Goal: Task Accomplishment & Management: Use online tool/utility

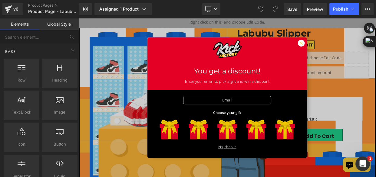
scroll to position [110, 0]
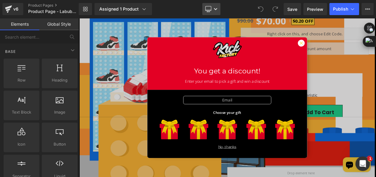
click at [208, 10] on icon at bounding box center [208, 10] width 6 height 0
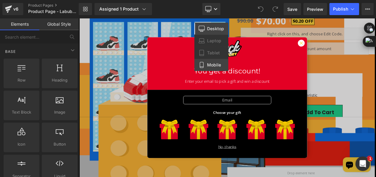
click at [211, 67] on span "Mobile" at bounding box center [214, 64] width 14 height 5
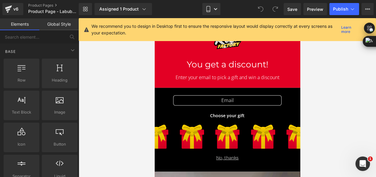
scroll to position [560, 0]
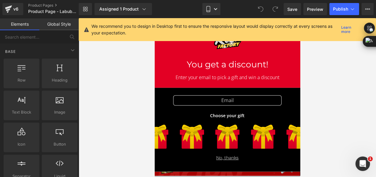
click at [219, 158] on div "No, thanks" at bounding box center [227, 158] width 166 height 6
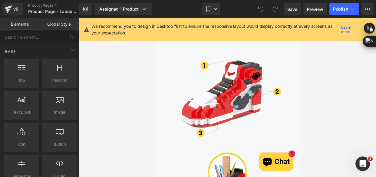
scroll to position [753, 0]
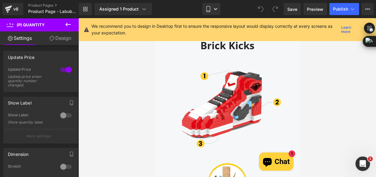
scroll to position [698, 0]
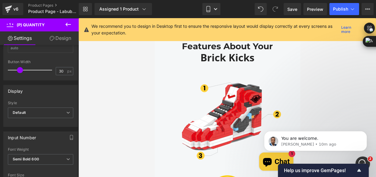
scroll to position [0, 0]
click at [42, 109] on span "Default" at bounding box center [40, 113] width 65 height 11
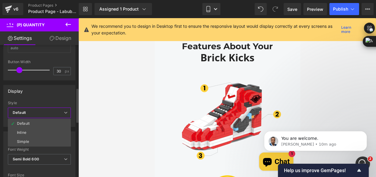
click at [41, 102] on div "Style" at bounding box center [39, 103] width 63 height 4
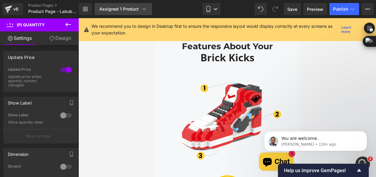
click at [116, 10] on div "Assigned 1 Product" at bounding box center [123, 9] width 48 height 6
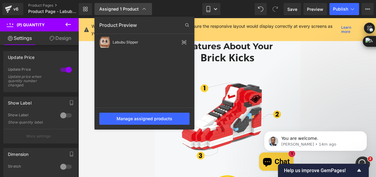
click at [142, 9] on icon at bounding box center [143, 9] width 3 height 2
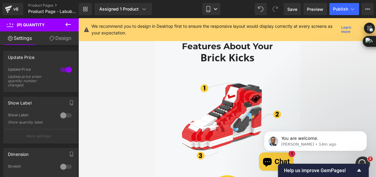
click at [67, 23] on icon at bounding box center [67, 25] width 5 height 4
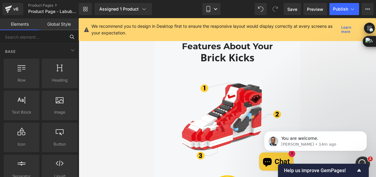
click at [33, 39] on input "text" at bounding box center [32, 36] width 65 height 13
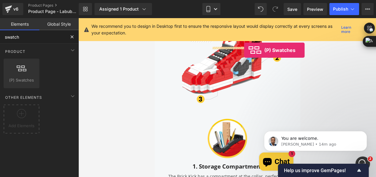
scroll to position [780, 0]
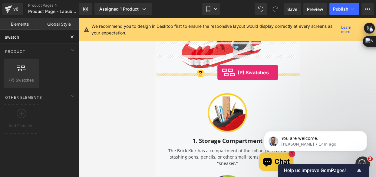
drag, startPoint x: 189, startPoint y: 95, endPoint x: 217, endPoint y: 73, distance: 36.4
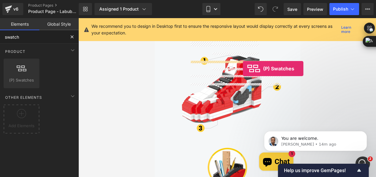
scroll to position [738, 0]
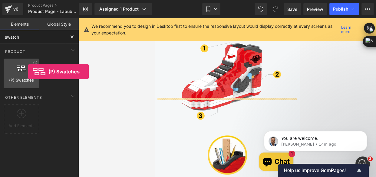
drag, startPoint x: 22, startPoint y: 72, endPoint x: 30, endPoint y: 72, distance: 7.6
click at [29, 72] on div at bounding box center [21, 71] width 32 height 14
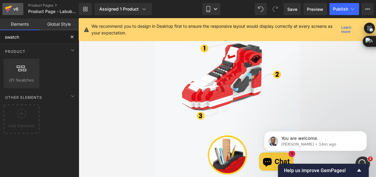
type input "swatch"
click at [18, 11] on div "v6" at bounding box center [16, 9] width 8 height 8
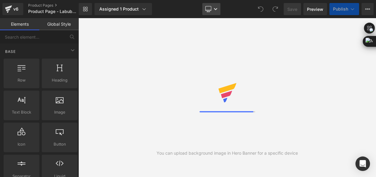
click at [213, 8] on link "Desktop" at bounding box center [211, 9] width 18 height 12
click at [210, 12] on link "Desktop" at bounding box center [211, 9] width 18 height 12
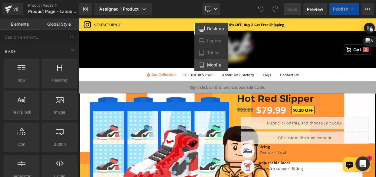
click at [214, 66] on span "Mobile" at bounding box center [214, 64] width 14 height 5
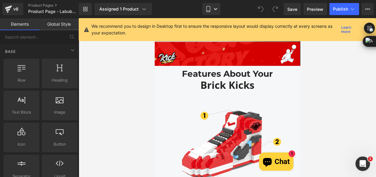
scroll to position [753, 0]
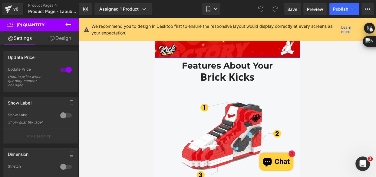
scroll to position [670, 0]
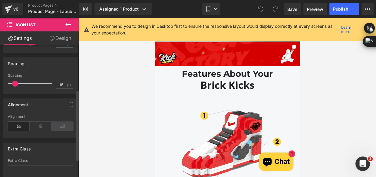
scroll to position [110, 0]
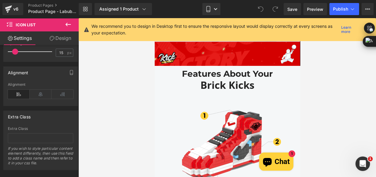
click at [54, 39] on link "Design" at bounding box center [60, 38] width 39 height 14
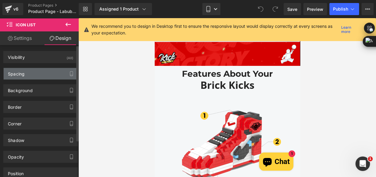
click at [33, 77] on div "Spacing" at bounding box center [41, 73] width 74 height 11
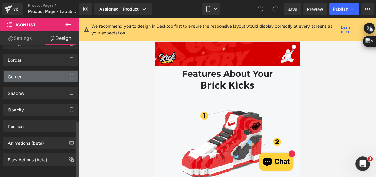
scroll to position [177, 0]
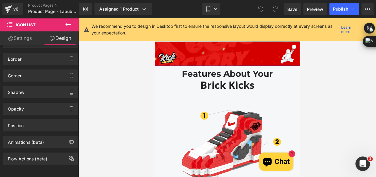
click at [198, 151] on div "Loading Product" at bounding box center [187, 153] width 33 height 7
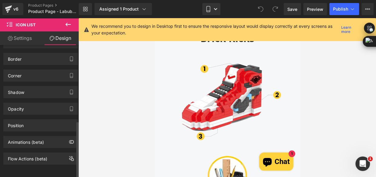
scroll to position [725, 0]
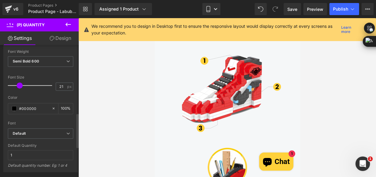
scroll to position [275, 0]
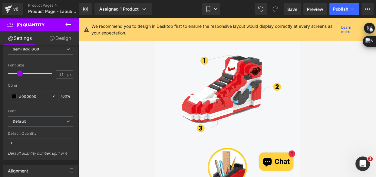
click at [67, 21] on icon at bounding box center [67, 24] width 7 height 7
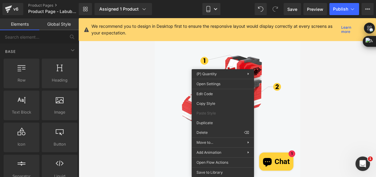
click at [322, 90] on div at bounding box center [226, 97] width 297 height 159
click at [300, 87] on div at bounding box center [226, 97] width 297 height 159
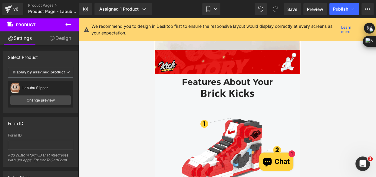
scroll to position [696, 0]
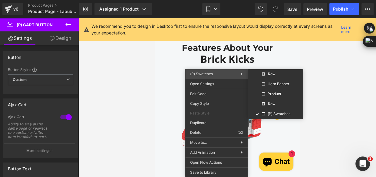
click at [205, 72] on span "(P) Swatches" at bounding box center [201, 74] width 23 height 5
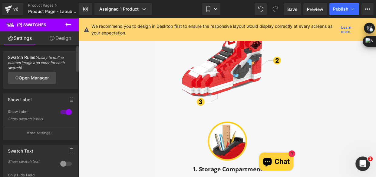
scroll to position [27, 0]
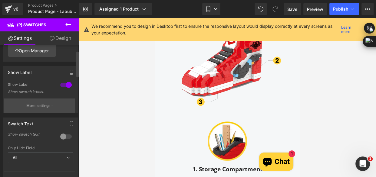
click at [39, 106] on p "More settings" at bounding box center [38, 105] width 24 height 5
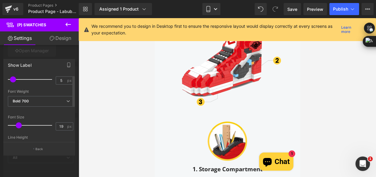
scroll to position [0, 0]
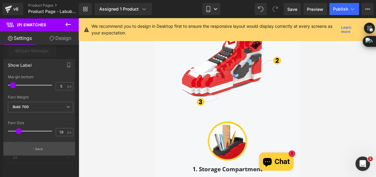
click at [39, 148] on p "Back" at bounding box center [39, 149] width 8 height 5
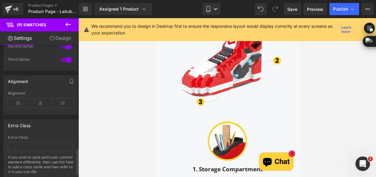
scroll to position [549, 0]
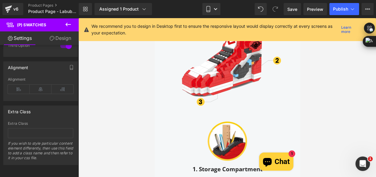
click at [58, 36] on link "Design" at bounding box center [60, 38] width 39 height 14
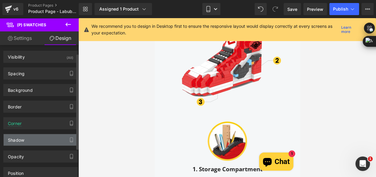
scroll to position [0, 0]
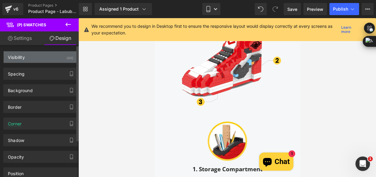
click at [24, 58] on div "Visibility" at bounding box center [16, 55] width 17 height 8
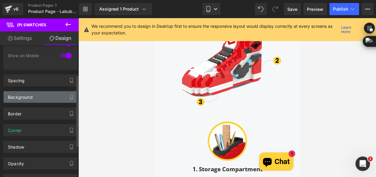
scroll to position [82, 0]
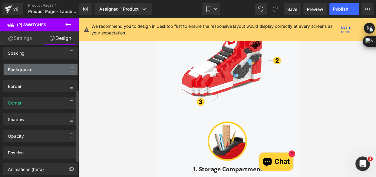
click at [29, 102] on div "Corner" at bounding box center [41, 102] width 74 height 11
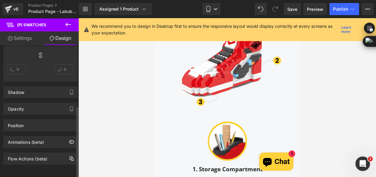
scroll to position [199, 0]
click at [20, 39] on link "Settings" at bounding box center [19, 38] width 39 height 14
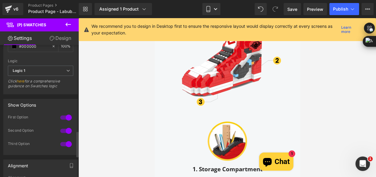
scroll to position [439, 0]
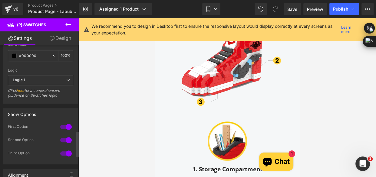
click at [30, 75] on span "Logic 1" at bounding box center [40, 80] width 65 height 11
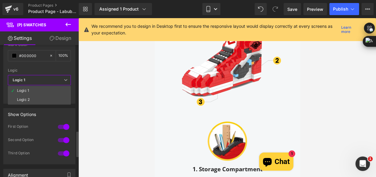
click at [31, 75] on span "Logic 1" at bounding box center [39, 80] width 63 height 11
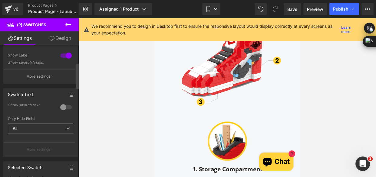
scroll to position [54, 0]
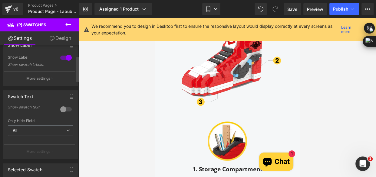
click at [64, 109] on div at bounding box center [66, 110] width 15 height 10
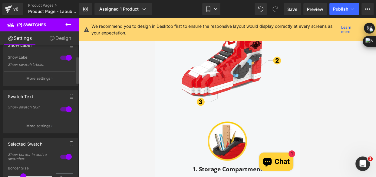
click at [59, 107] on div at bounding box center [66, 110] width 15 height 10
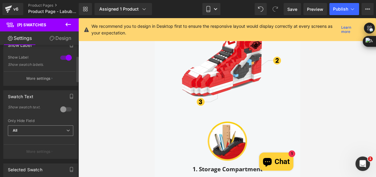
click at [42, 130] on span "All" at bounding box center [40, 131] width 65 height 11
click at [28, 115] on div "Show swatch text." at bounding box center [40, 112] width 65 height 12
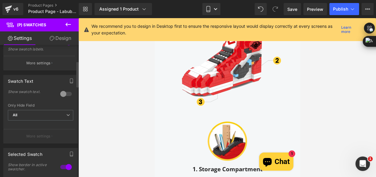
scroll to position [82, 0]
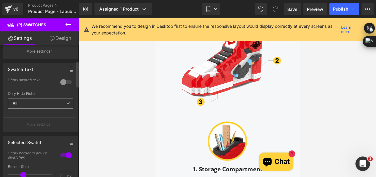
click at [54, 106] on span "All" at bounding box center [40, 103] width 65 height 11
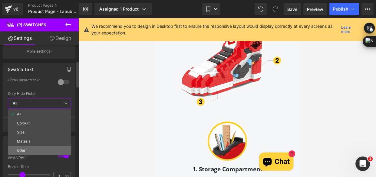
click at [44, 151] on li "Other" at bounding box center [39, 150] width 63 height 9
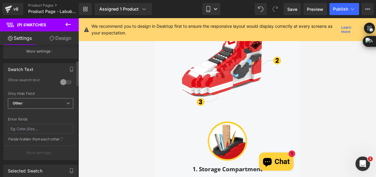
click at [48, 104] on span "Other" at bounding box center [40, 103] width 65 height 11
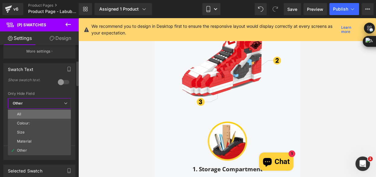
click at [44, 114] on li "All" at bounding box center [39, 114] width 63 height 9
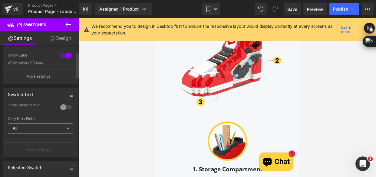
scroll to position [27, 0]
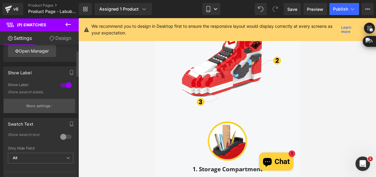
click at [42, 108] on p "More settings" at bounding box center [38, 105] width 24 height 5
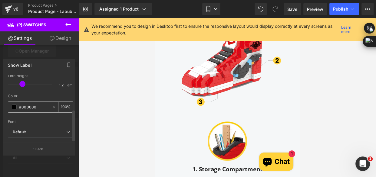
scroll to position [0, 0]
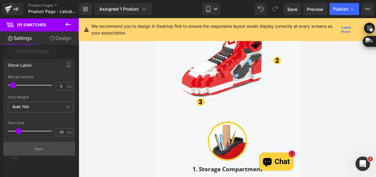
click at [51, 154] on button "Back" at bounding box center [39, 149] width 72 height 14
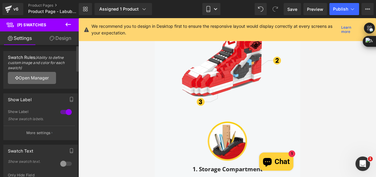
click at [36, 80] on link "Open Manager" at bounding box center [32, 78] width 48 height 12
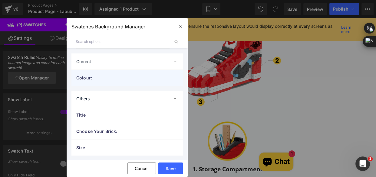
scroll to position [0, 0]
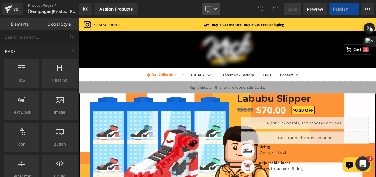
click at [212, 9] on link "Desktop" at bounding box center [211, 9] width 18 height 12
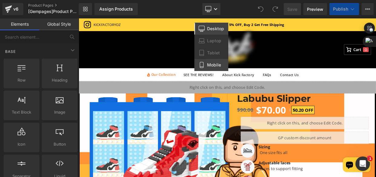
click at [218, 65] on span "Mobile" at bounding box center [214, 64] width 14 height 5
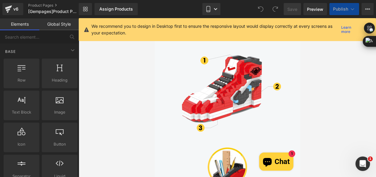
scroll to position [780, 0]
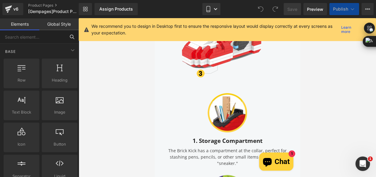
click at [40, 37] on input "text" at bounding box center [32, 36] width 65 height 13
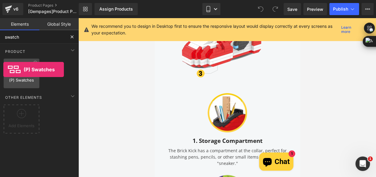
drag, startPoint x: 24, startPoint y: 70, endPoint x: 3, endPoint y: 70, distance: 20.9
click at [4, 70] on div "(P) Swatches product swatches, color, option" at bounding box center [22, 74] width 36 height 30
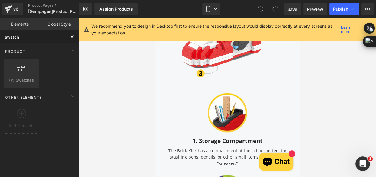
type input "swatch"
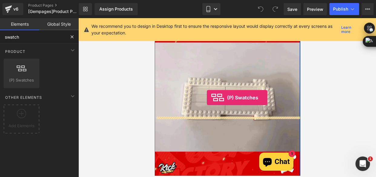
scroll to position [588, 0]
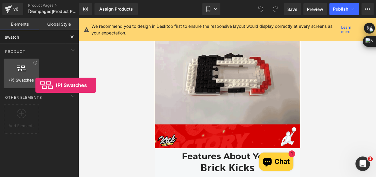
click at [21, 77] on span "(P) Swatches" at bounding box center [21, 80] width 32 height 6
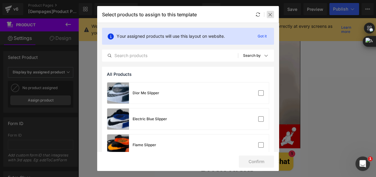
click at [269, 15] on icon at bounding box center [270, 14] width 5 height 5
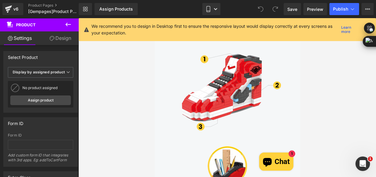
scroll to position [753, 0]
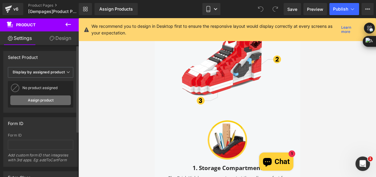
click at [46, 97] on link "Assign product" at bounding box center [40, 101] width 60 height 10
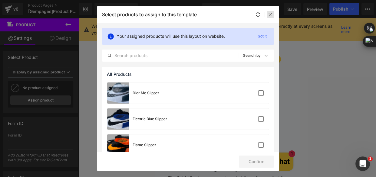
click at [269, 17] on div at bounding box center [269, 14] width 7 height 7
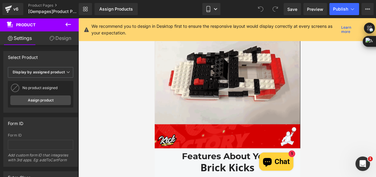
click at [67, 22] on icon at bounding box center [67, 24] width 7 height 7
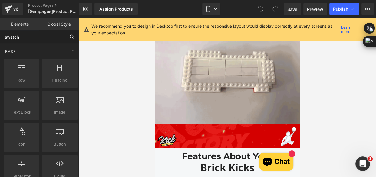
click at [59, 36] on input "swatch" at bounding box center [32, 36] width 65 height 13
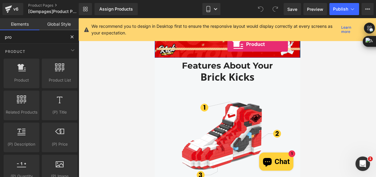
scroll to position [808, 0]
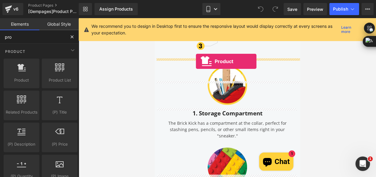
drag, startPoint x: 183, startPoint y: 98, endPoint x: 196, endPoint y: 61, distance: 39.1
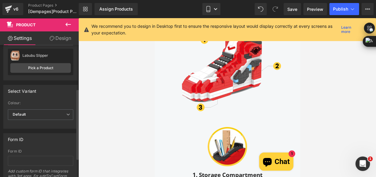
scroll to position [82, 0]
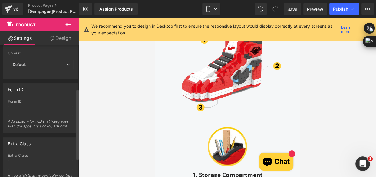
click at [35, 66] on span "Default" at bounding box center [40, 65] width 65 height 11
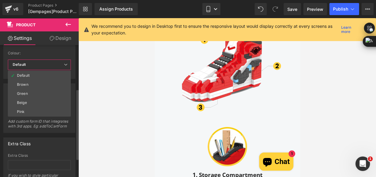
click at [35, 66] on span "Default" at bounding box center [39, 65] width 63 height 11
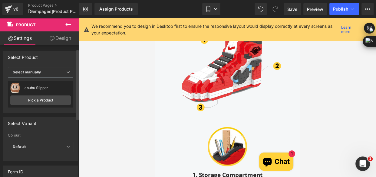
scroll to position [0, 0]
click at [67, 25] on icon at bounding box center [67, 24] width 7 height 7
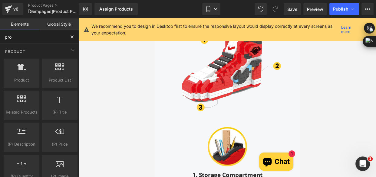
click at [40, 34] on input "pro" at bounding box center [32, 36] width 65 height 13
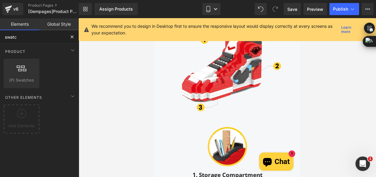
type input "swatch"
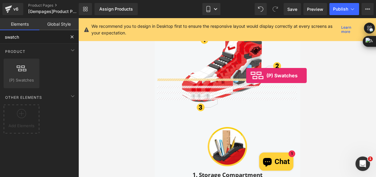
drag, startPoint x: 172, startPoint y: 94, endPoint x: 246, endPoint y: 76, distance: 75.7
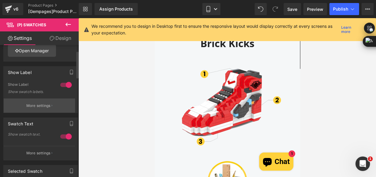
click at [34, 108] on p "More settings" at bounding box center [38, 105] width 24 height 5
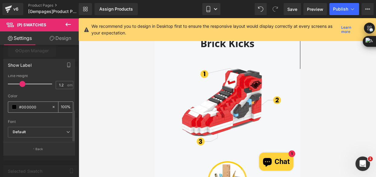
scroll to position [71, 0]
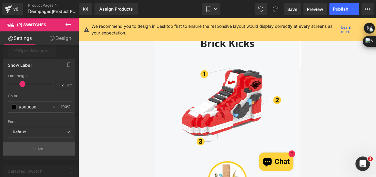
click at [42, 152] on button "Back" at bounding box center [39, 149] width 72 height 14
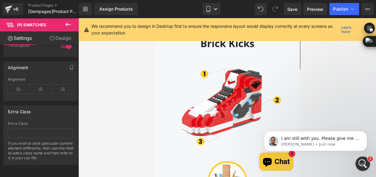
scroll to position [0, 0]
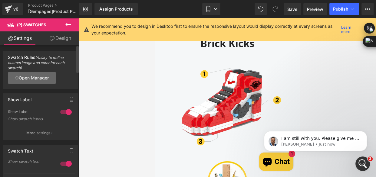
click at [46, 80] on link "Open Manager" at bounding box center [32, 78] width 48 height 12
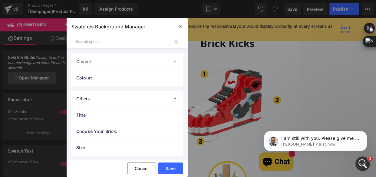
scroll to position [0, 0]
click at [110, 99] on div "Others" at bounding box center [126, 98] width 111 height 16
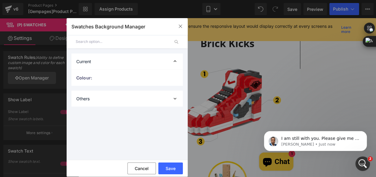
scroll to position [0, 0]
click at [181, 25] on icon "button" at bounding box center [180, 26] width 5 height 5
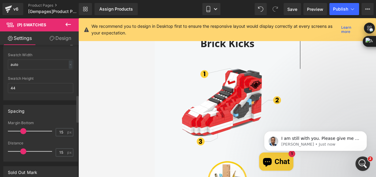
scroll to position [247, 0]
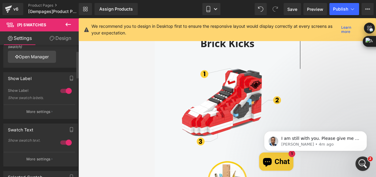
scroll to position [55, 0]
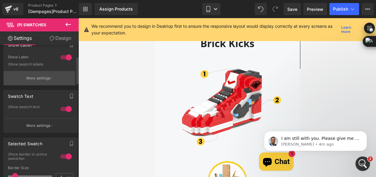
click at [35, 79] on p "More settings" at bounding box center [38, 78] width 24 height 5
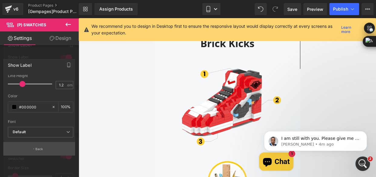
click at [45, 151] on button "Back" at bounding box center [39, 149] width 72 height 14
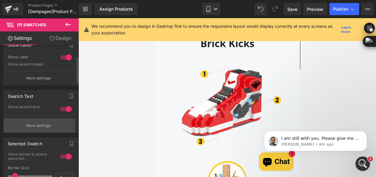
click at [40, 126] on p "More settings" at bounding box center [38, 125] width 24 height 5
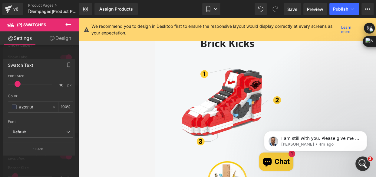
scroll to position [30, 0]
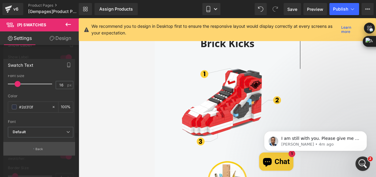
click at [43, 149] on button "Back" at bounding box center [39, 149] width 72 height 14
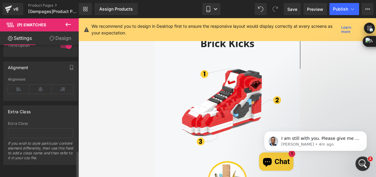
scroll to position [523, 0]
click at [57, 38] on link "Design" at bounding box center [60, 38] width 39 height 14
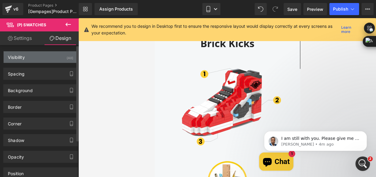
click at [15, 58] on div "Visibility" at bounding box center [16, 55] width 17 height 8
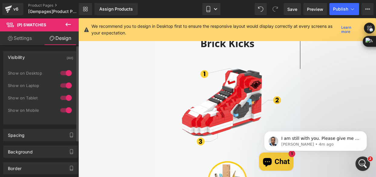
click at [15, 58] on div "Visibility" at bounding box center [16, 55] width 17 height 8
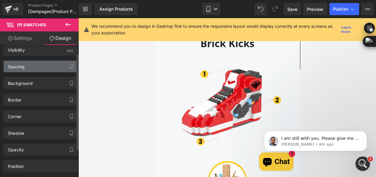
scroll to position [0, 0]
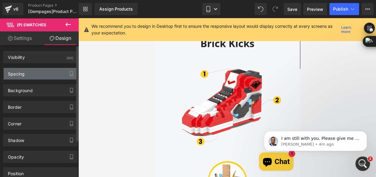
click at [34, 74] on div "Spacing" at bounding box center [41, 73] width 74 height 11
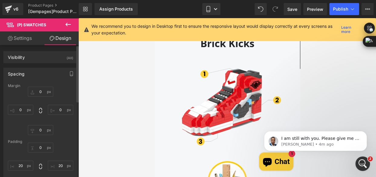
click at [34, 74] on div "Spacing" at bounding box center [41, 73] width 74 height 11
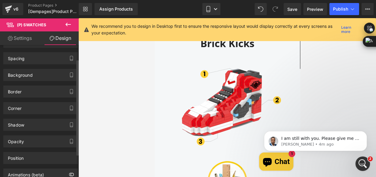
scroll to position [27, 0]
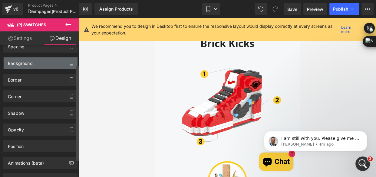
click at [32, 63] on div "Background" at bounding box center [20, 61] width 25 height 8
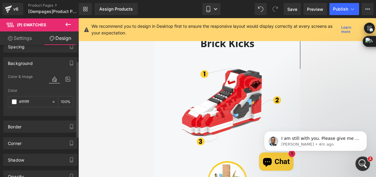
click at [32, 63] on div "Background" at bounding box center [20, 61] width 25 height 8
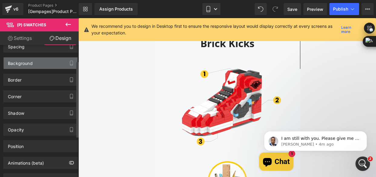
scroll to position [51, 0]
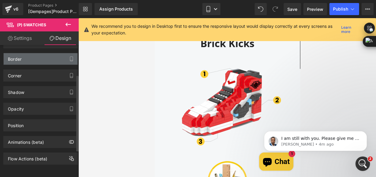
click at [30, 57] on div "Border" at bounding box center [41, 58] width 74 height 11
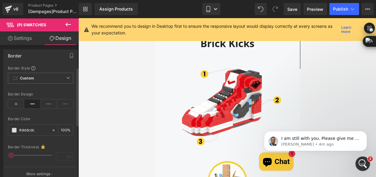
click at [30, 57] on div "Border" at bounding box center [41, 55] width 74 height 11
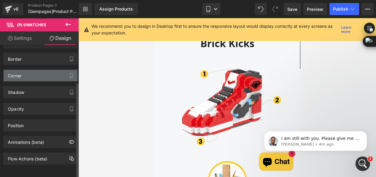
click at [33, 72] on div "Corner" at bounding box center [41, 75] width 74 height 11
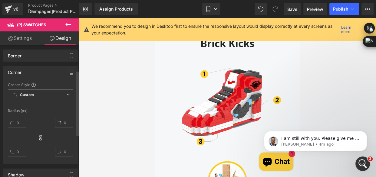
click at [33, 72] on div "Corner" at bounding box center [41, 72] width 74 height 11
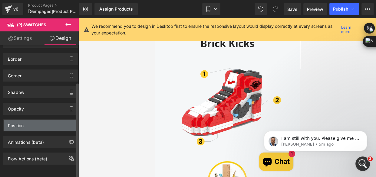
click at [34, 125] on div "Position" at bounding box center [41, 125] width 74 height 11
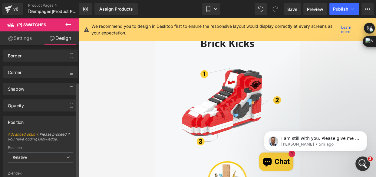
click at [34, 125] on div "Position" at bounding box center [41, 121] width 74 height 11
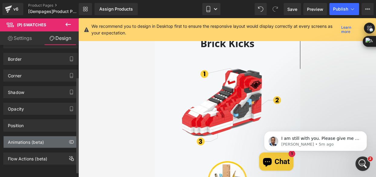
scroll to position [0, 0]
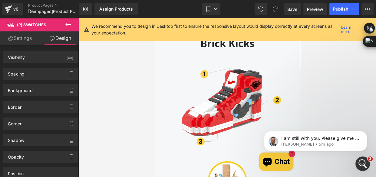
click at [28, 36] on link "Settings" at bounding box center [19, 38] width 39 height 14
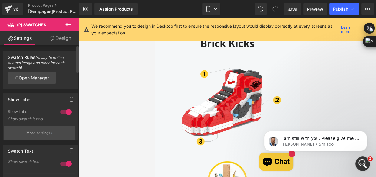
click at [45, 135] on p "More settings" at bounding box center [38, 132] width 24 height 5
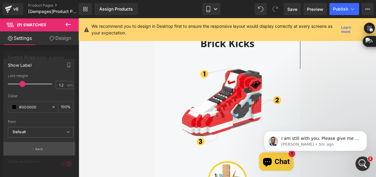
click at [42, 148] on p "Back" at bounding box center [39, 149] width 8 height 5
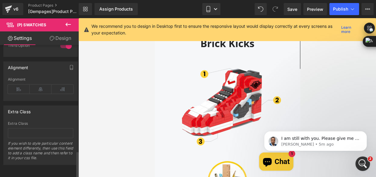
scroll to position [523, 0]
click at [39, 86] on icon at bounding box center [41, 89] width 22 height 9
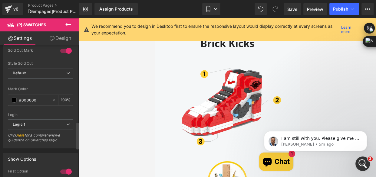
scroll to position [331, 0]
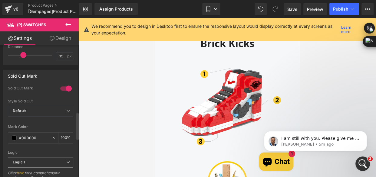
click at [27, 159] on span "Logic 1" at bounding box center [40, 162] width 65 height 11
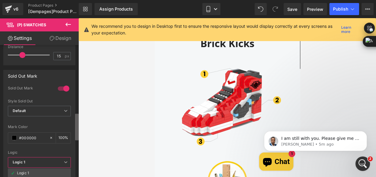
scroll to position [364, 0]
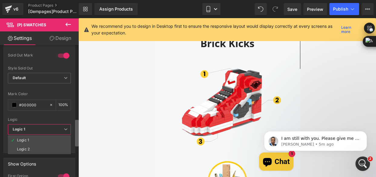
click at [75, 127] on b at bounding box center [77, 133] width 4 height 27
click at [34, 145] on li "Logic 2" at bounding box center [39, 149] width 63 height 9
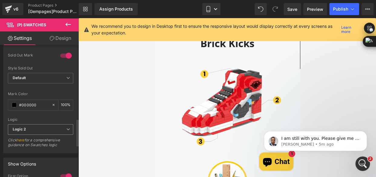
click at [31, 129] on span "Logic 2" at bounding box center [40, 129] width 65 height 11
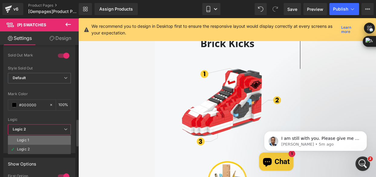
click at [33, 138] on li "Logic 1" at bounding box center [39, 140] width 63 height 9
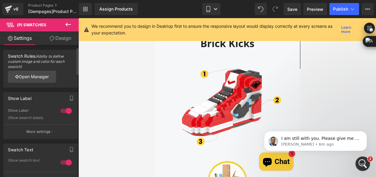
scroll to position [0, 0]
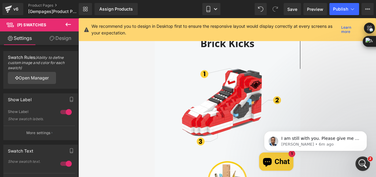
click at [50, 42] on link "Design" at bounding box center [60, 38] width 39 height 14
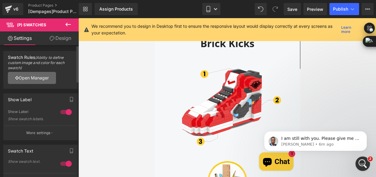
click at [43, 80] on link "Open Manager" at bounding box center [32, 78] width 48 height 12
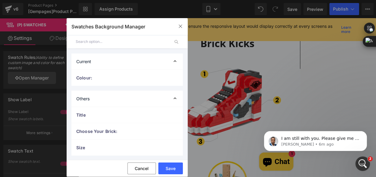
click at [120, 63] on div "Current" at bounding box center [126, 62] width 111 height 16
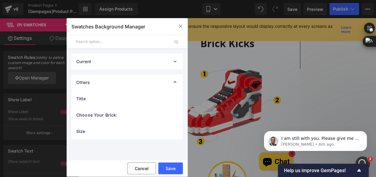
click at [120, 63] on div "Current" at bounding box center [126, 62] width 111 height 16
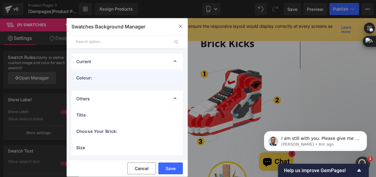
click at [118, 75] on span "Colour:" at bounding box center [121, 78] width 90 height 6
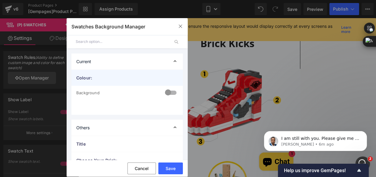
click at [118, 75] on span "Colour:" at bounding box center [121, 78] width 90 height 6
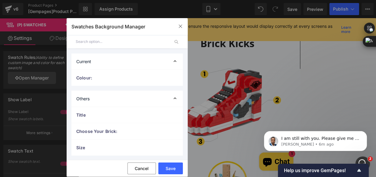
click at [119, 98] on div "Others" at bounding box center [126, 99] width 111 height 16
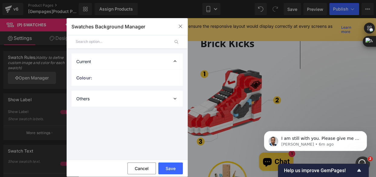
click at [119, 98] on div "Others" at bounding box center [126, 99] width 111 height 16
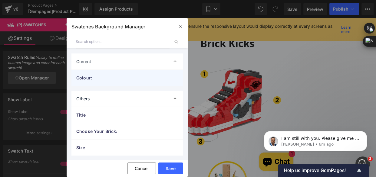
scroll to position [0, 0]
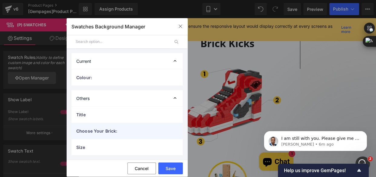
click at [114, 129] on span "Choose Your Brick:" at bounding box center [121, 131] width 90 height 6
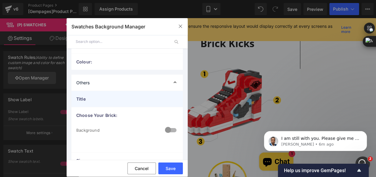
scroll to position [29, 0]
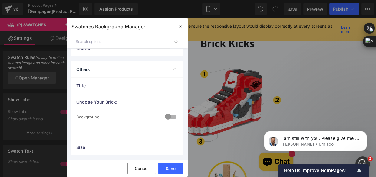
click at [169, 116] on div at bounding box center [170, 118] width 15 height 12
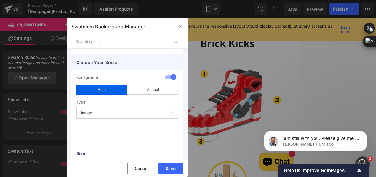
scroll to position [75, 0]
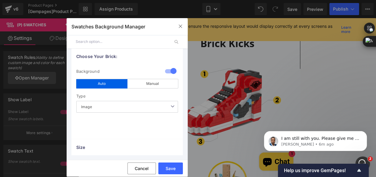
click at [122, 105] on span "Image" at bounding box center [127, 107] width 102 height 12
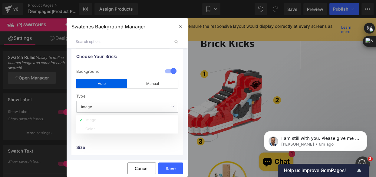
click at [122, 105] on span "Image" at bounding box center [127, 107] width 102 height 12
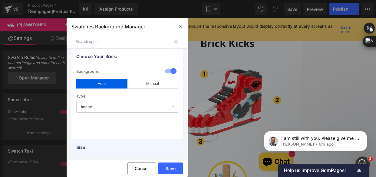
click at [84, 145] on span "Size" at bounding box center [121, 147] width 90 height 6
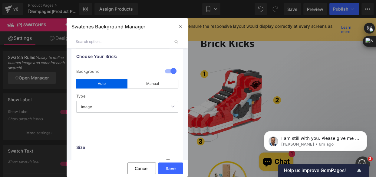
scroll to position [104, 0]
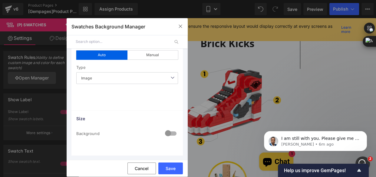
click at [170, 132] on div at bounding box center [170, 134] width 15 height 12
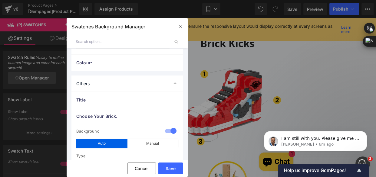
scroll to position [0, 0]
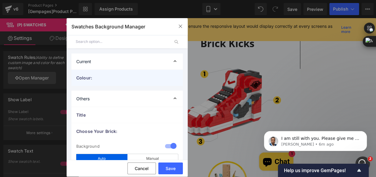
click at [123, 75] on span "Colour:" at bounding box center [121, 78] width 90 height 6
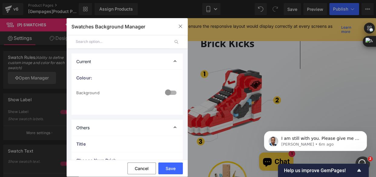
click at [174, 91] on div at bounding box center [170, 93] width 15 height 12
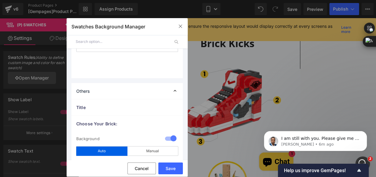
scroll to position [55, 0]
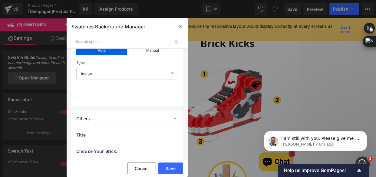
click at [140, 117] on div "Others" at bounding box center [126, 119] width 111 height 16
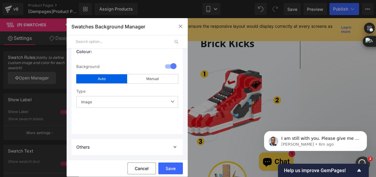
scroll to position [26, 0]
drag, startPoint x: 174, startPoint y: 168, endPoint x: 20, endPoint y: 150, distance: 155.3
click at [174, 168] on button "Save" at bounding box center [170, 169] width 24 height 12
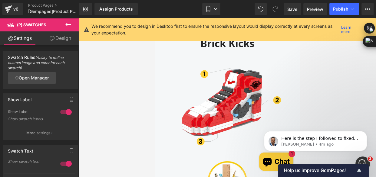
scroll to position [0, 0]
click at [35, 77] on link "Open Manager" at bounding box center [32, 78] width 48 height 12
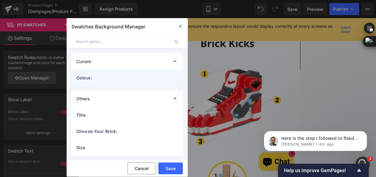
click at [110, 80] on span "Colour:" at bounding box center [121, 78] width 90 height 6
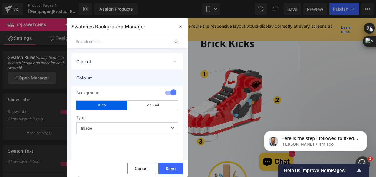
click at [110, 80] on span "Colour:" at bounding box center [121, 78] width 90 height 6
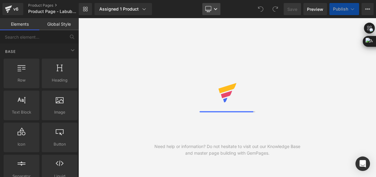
click at [214, 12] on link "Desktop" at bounding box center [211, 9] width 18 height 12
click at [210, 12] on link "Desktop" at bounding box center [211, 9] width 18 height 12
click at [214, 10] on icon at bounding box center [216, 9] width 4 height 4
click at [210, 12] on link "Desktop" at bounding box center [211, 9] width 18 height 12
click at [212, 12] on link "Desktop" at bounding box center [211, 9] width 18 height 12
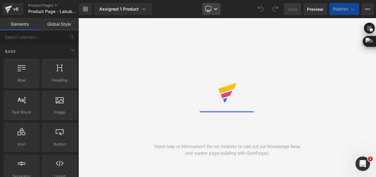
click at [214, 12] on link "Desktop" at bounding box center [211, 9] width 18 height 12
click at [208, 12] on link "Desktop" at bounding box center [211, 9] width 18 height 12
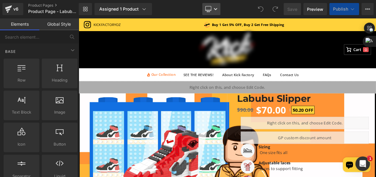
click at [211, 9] on icon at bounding box center [208, 8] width 6 height 5
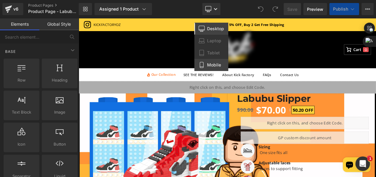
click at [216, 67] on span "Mobile" at bounding box center [214, 64] width 14 height 5
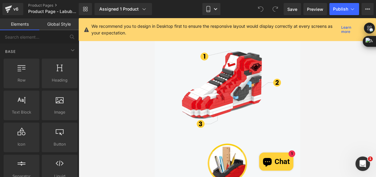
scroll to position [753, 0]
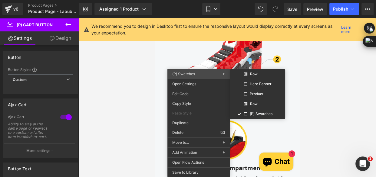
click at [203, 73] on span "(P) Swatches" at bounding box center [197, 73] width 51 height 5
click at [203, 74] on span "(P) Swatches" at bounding box center [197, 73] width 51 height 5
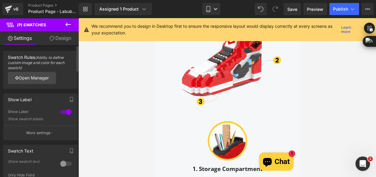
scroll to position [752, 0]
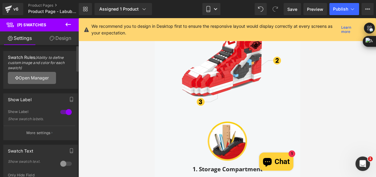
click at [27, 80] on link "Open Manager" at bounding box center [32, 78] width 48 height 12
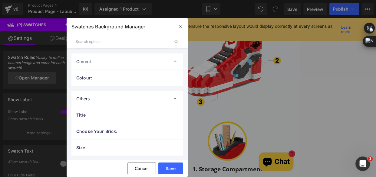
click at [140, 60] on div "Current" at bounding box center [126, 62] width 111 height 16
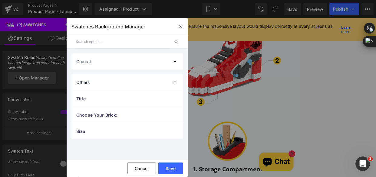
click at [135, 64] on div "Current" at bounding box center [126, 62] width 111 height 16
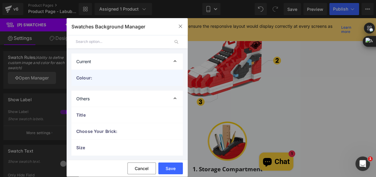
click at [123, 76] on span "Colour:" at bounding box center [121, 78] width 90 height 6
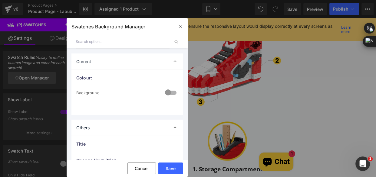
click at [170, 93] on div at bounding box center [170, 93] width 15 height 12
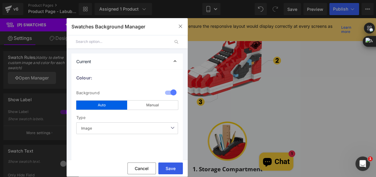
click at [173, 167] on button "Save" at bounding box center [170, 169] width 24 height 12
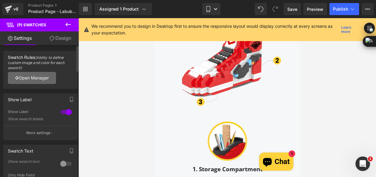
click at [44, 79] on link "Open Manager" at bounding box center [32, 78] width 48 height 12
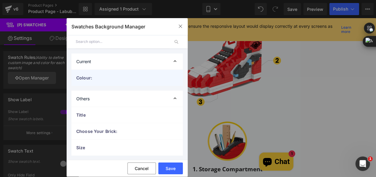
click at [121, 77] on span "Colour:" at bounding box center [121, 78] width 90 height 6
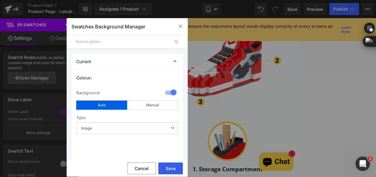
click at [168, 166] on button "Save" at bounding box center [170, 169] width 24 height 12
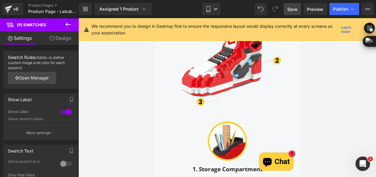
click at [292, 9] on span "Save" at bounding box center [292, 9] width 10 height 6
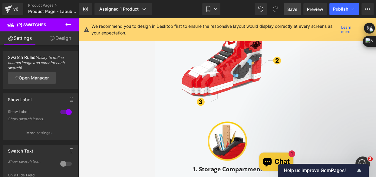
click at [141, 75] on div at bounding box center [226, 97] width 297 height 159
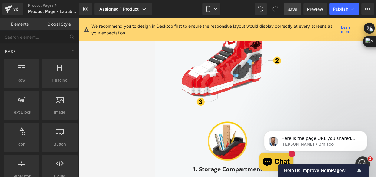
scroll to position [0, 0]
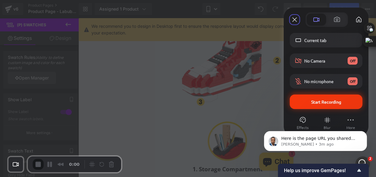
click at [315, 98] on div "Start Recording" at bounding box center [325, 102] width 73 height 15
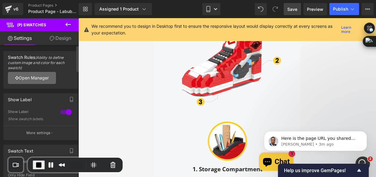
click at [36, 76] on link "Open Manager" at bounding box center [32, 78] width 48 height 12
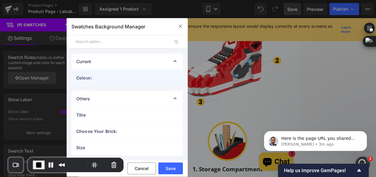
click at [94, 78] on span "Colour:" at bounding box center [121, 78] width 90 height 6
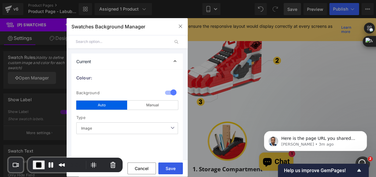
click at [168, 170] on button "Save" at bounding box center [170, 169] width 24 height 12
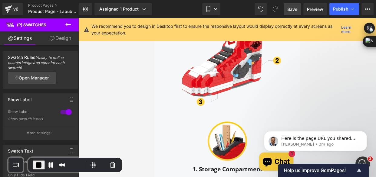
click at [35, 166] on span "End Recording" at bounding box center [38, 164] width 7 height 7
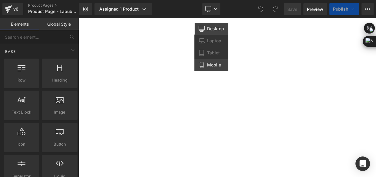
click at [215, 65] on span "Mobile" at bounding box center [214, 64] width 14 height 5
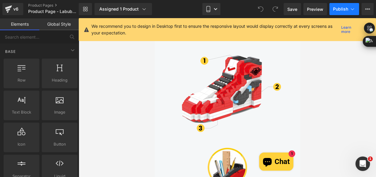
click at [347, 10] on span "Publish" at bounding box center [340, 9] width 15 height 5
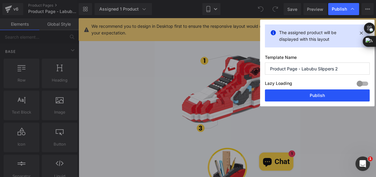
click at [329, 97] on button "Publish" at bounding box center [317, 96] width 105 height 12
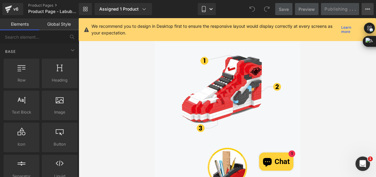
click at [362, 9] on button "View Live Page View with current Template Save Template to Library Schedule Pub…" at bounding box center [367, 9] width 12 height 12
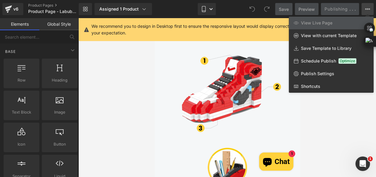
click at [322, 105] on div at bounding box center [226, 97] width 297 height 159
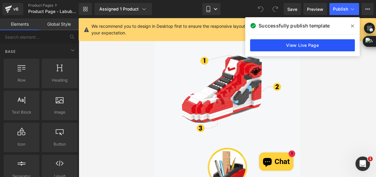
click at [322, 47] on link "View Live Page" at bounding box center [302, 45] width 105 height 12
